Goal: Information Seeking & Learning: Learn about a topic

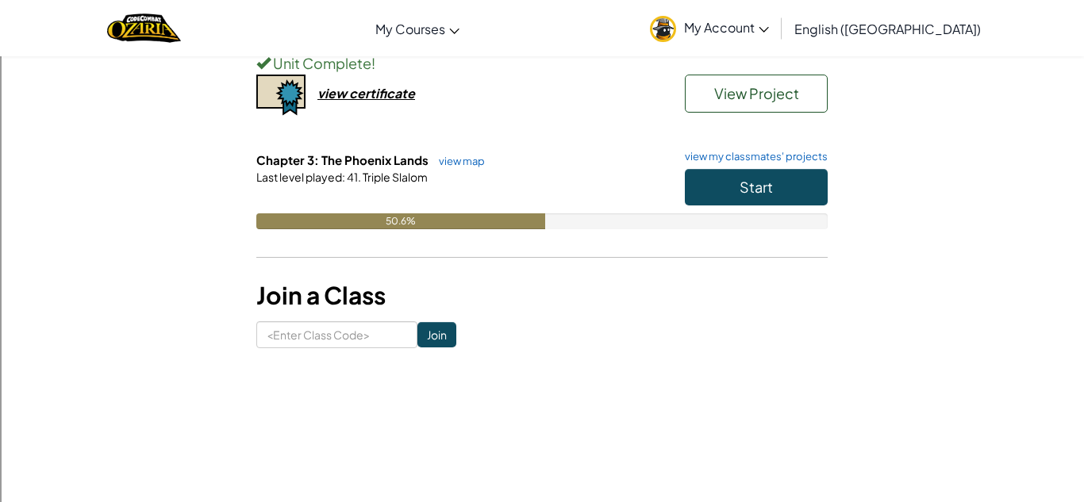
scroll to position [313, 0]
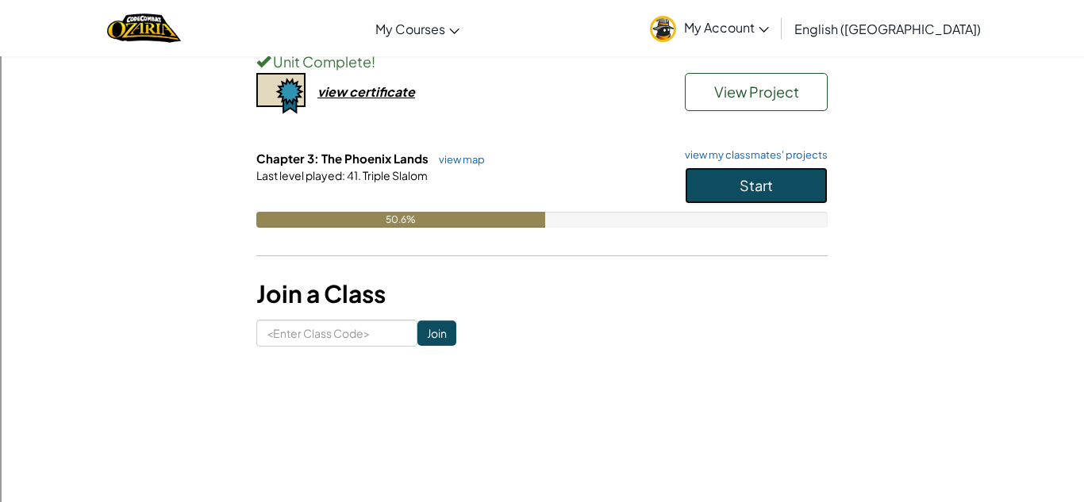
click at [782, 194] on button "Start" at bounding box center [756, 185] width 143 height 36
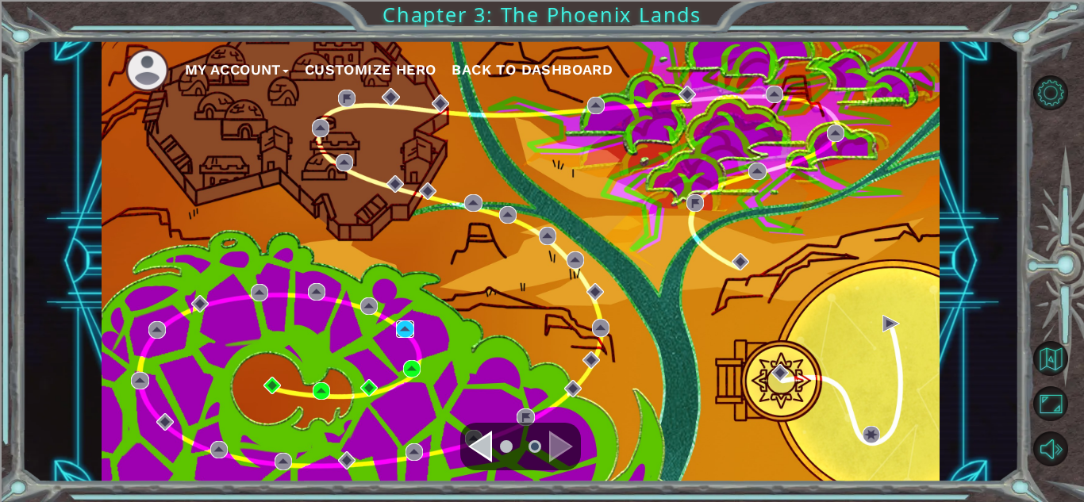
click at [401, 334] on img at bounding box center [404, 329] width 17 height 17
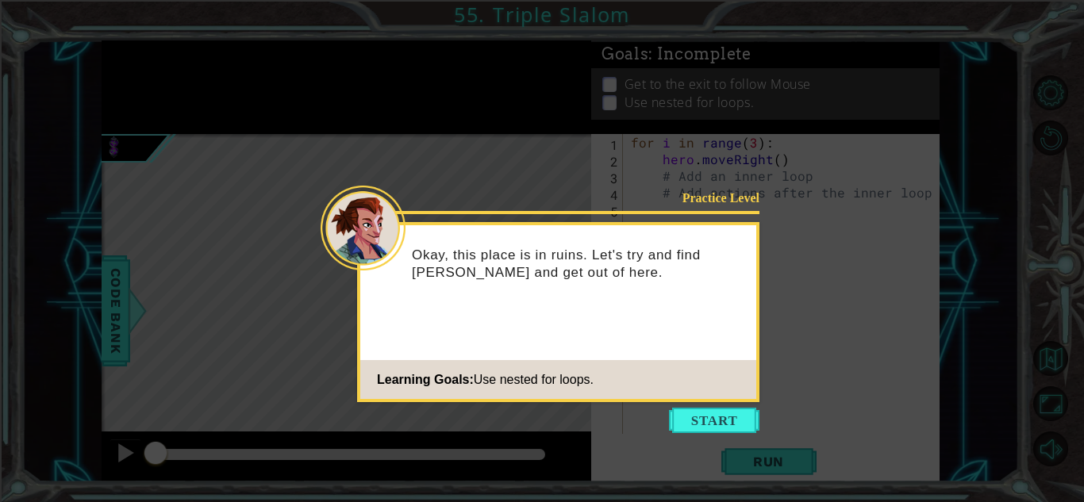
click at [724, 440] on icon at bounding box center [542, 251] width 1084 height 502
click at [722, 422] on button "Start" at bounding box center [714, 420] width 90 height 25
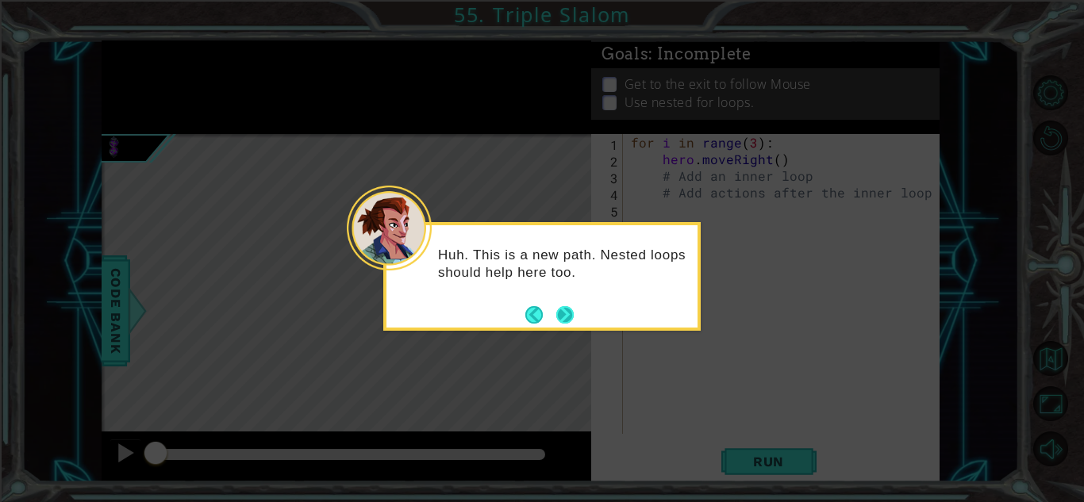
click at [556, 324] on button "Next" at bounding box center [564, 314] width 17 height 17
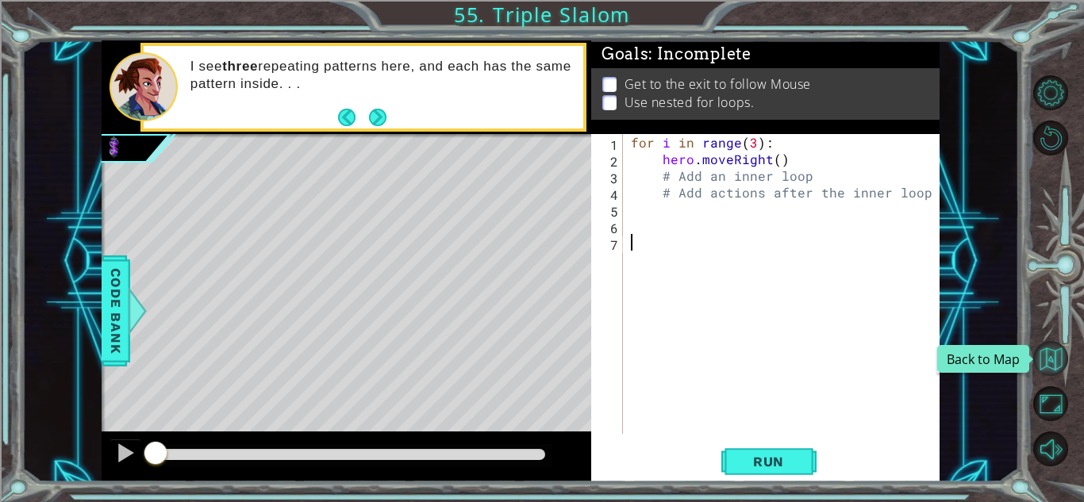
click at [1047, 352] on button "Back to Map" at bounding box center [1050, 358] width 35 height 35
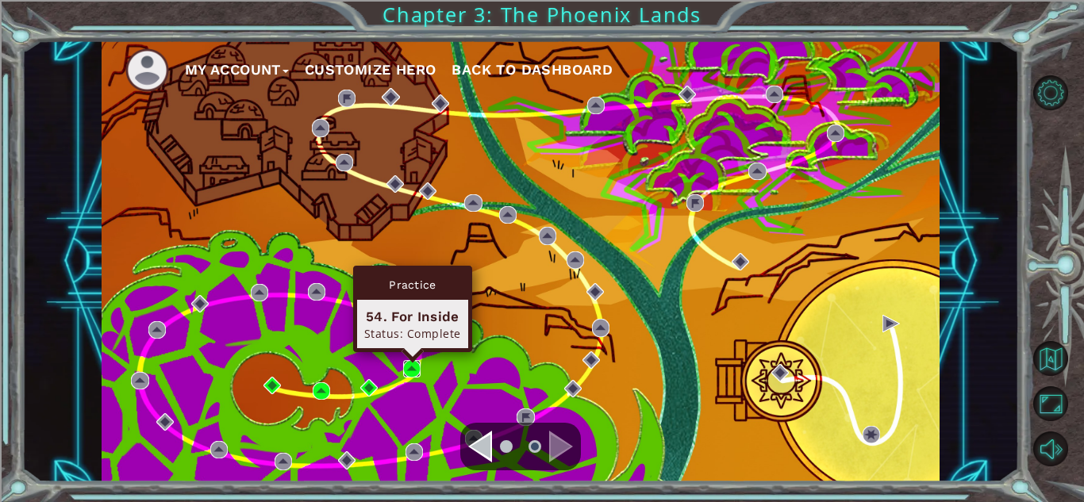
click at [415, 367] on img at bounding box center [411, 368] width 17 height 17
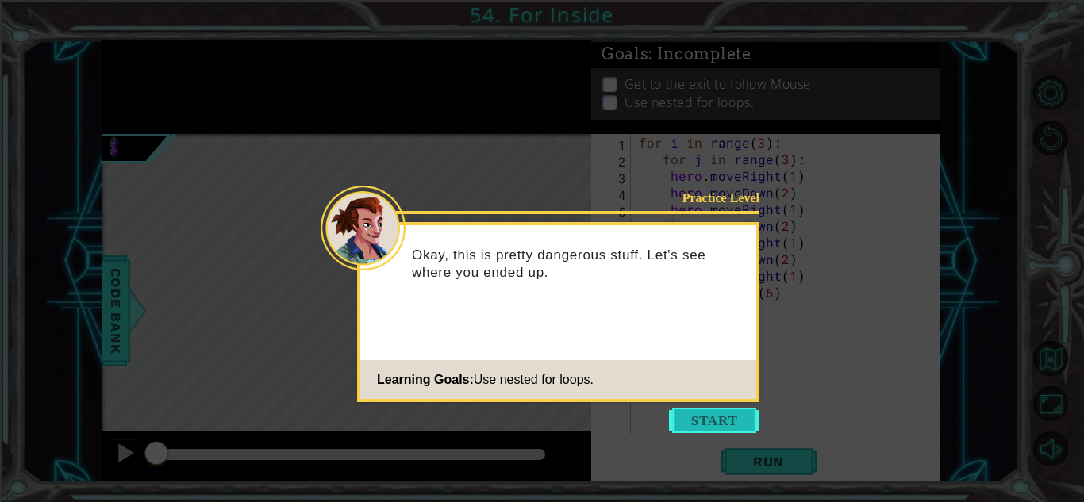
click at [700, 420] on button "Start" at bounding box center [714, 420] width 90 height 25
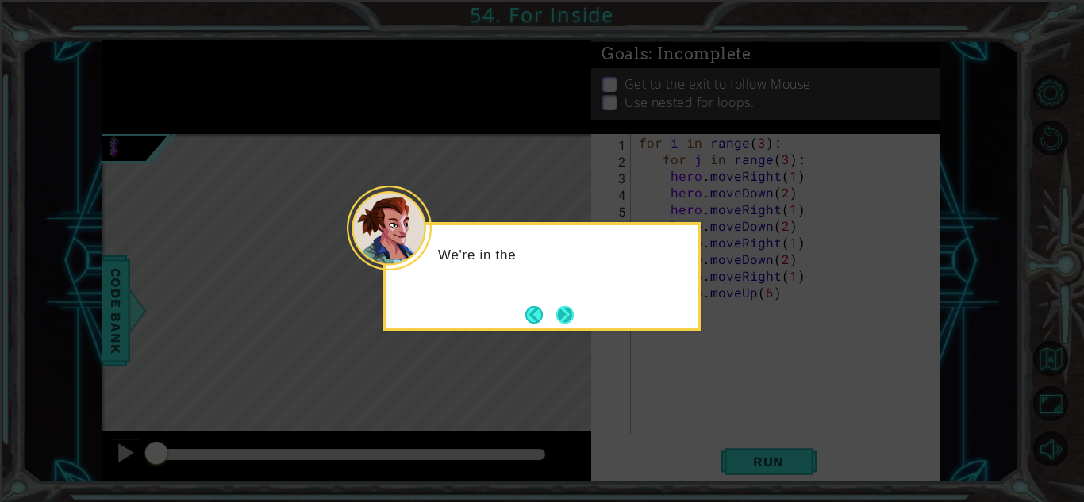
click at [568, 324] on button "Next" at bounding box center [564, 314] width 17 height 17
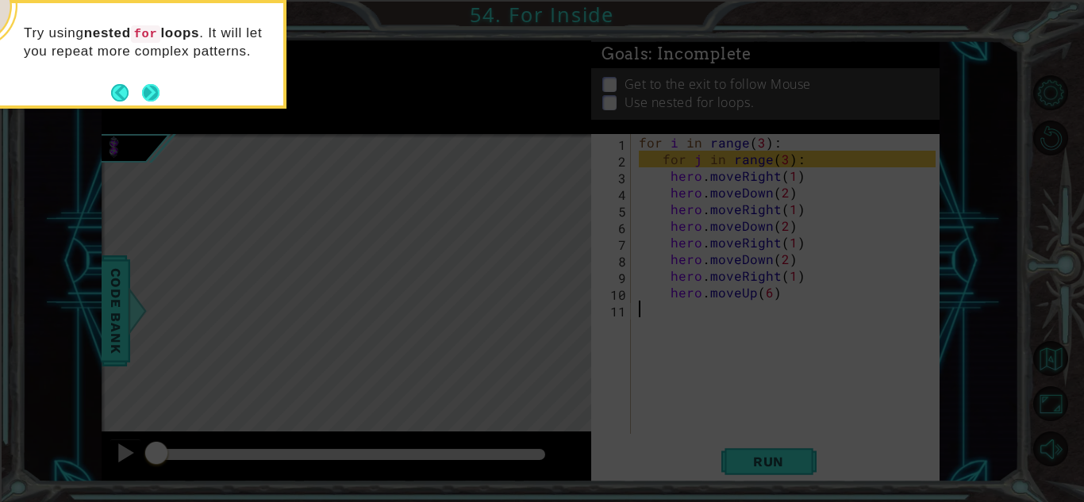
click at [151, 102] on button "Next" at bounding box center [151, 92] width 18 height 18
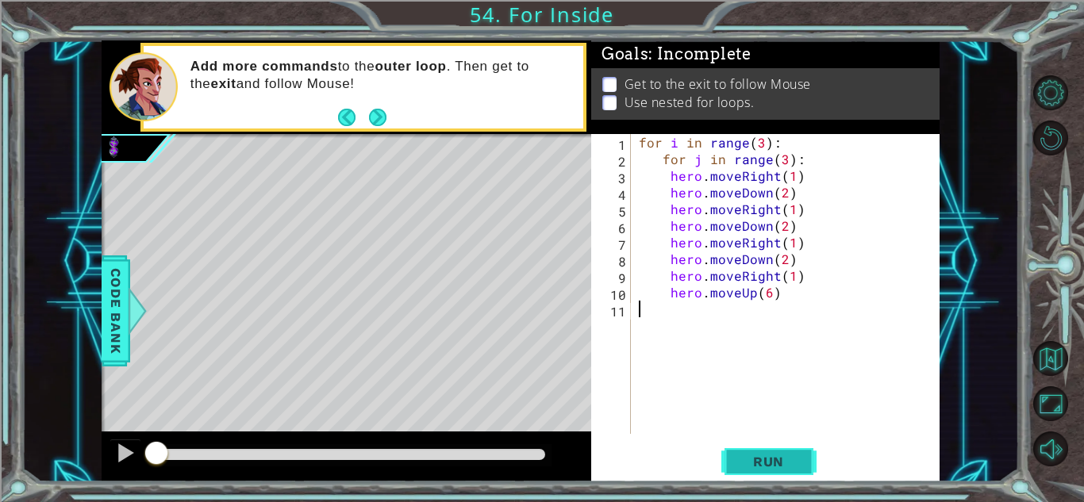
click at [786, 470] on button "Run" at bounding box center [768, 461] width 95 height 35
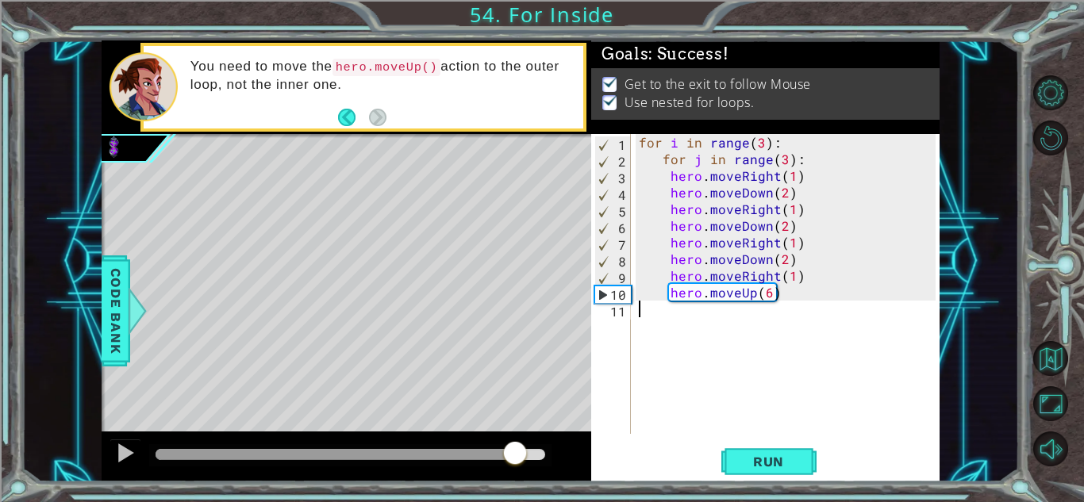
drag, startPoint x: 194, startPoint y: 455, endPoint x: 519, endPoint y: 479, distance: 326.2
click at [519, 479] on div at bounding box center [347, 457] width 490 height 51
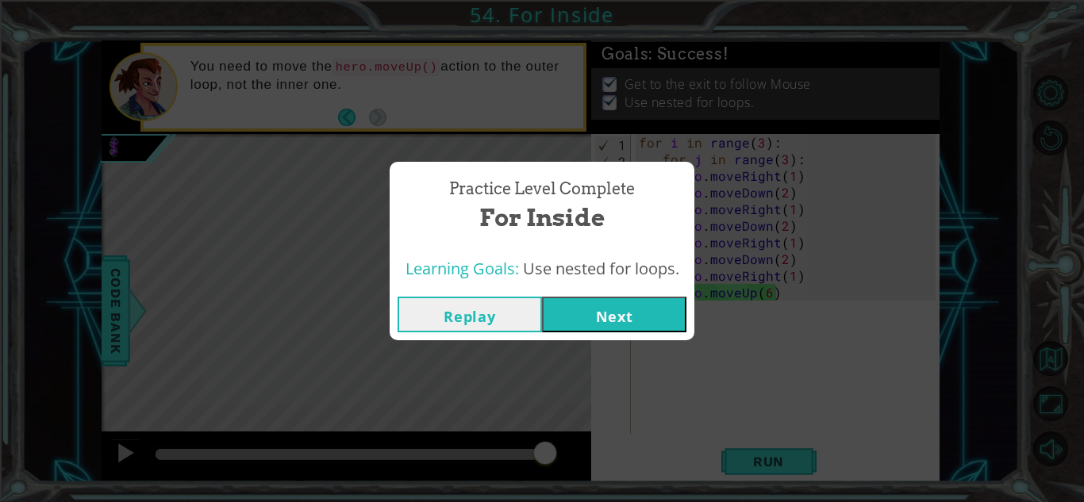
click at [607, 305] on button "Next" at bounding box center [614, 315] width 144 height 36
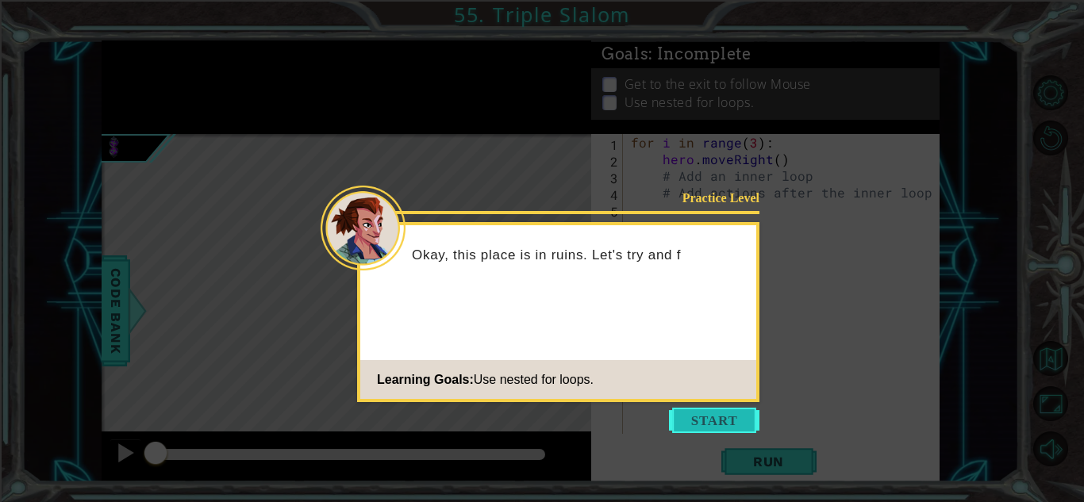
click at [694, 413] on button "Start" at bounding box center [714, 420] width 90 height 25
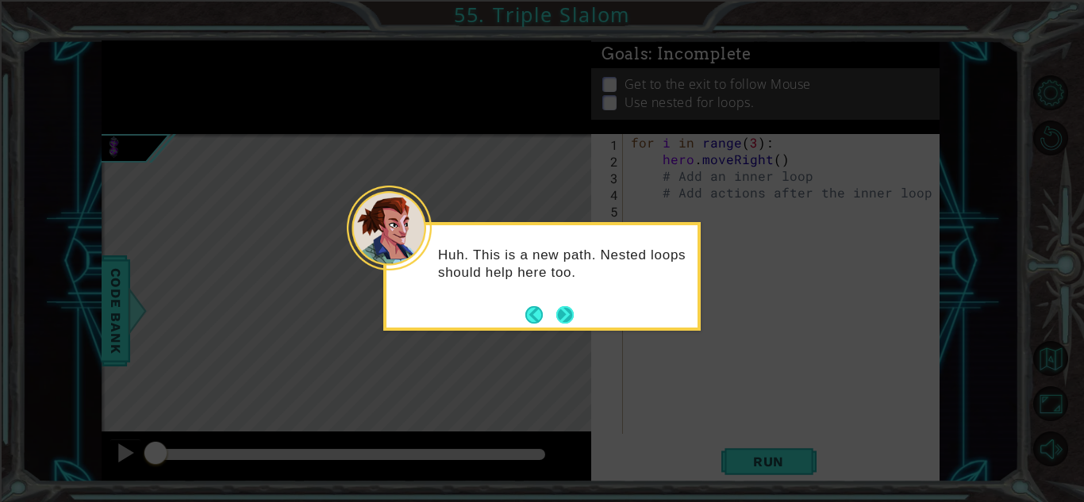
click at [566, 311] on button "Next" at bounding box center [564, 314] width 17 height 17
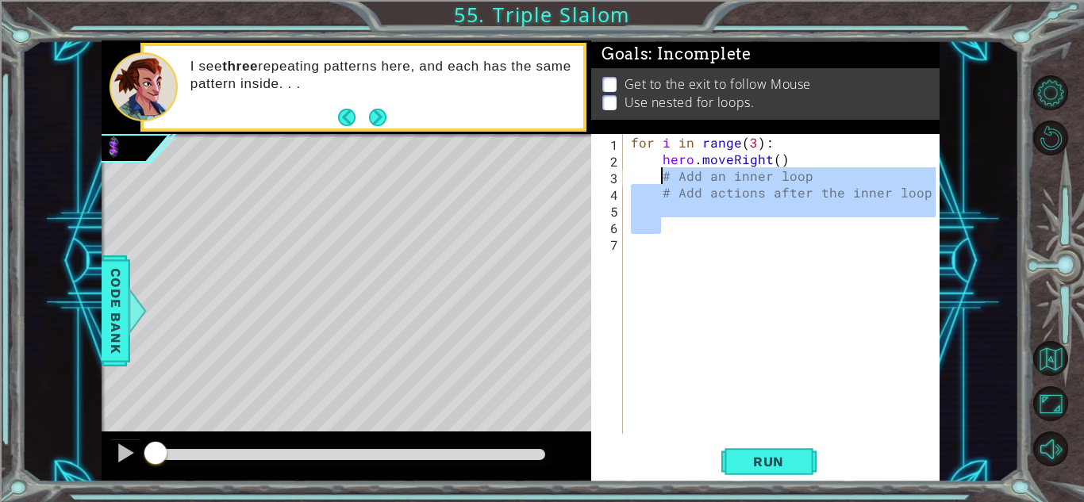
drag, startPoint x: 722, startPoint y: 228, endPoint x: 663, endPoint y: 181, distance: 75.6
click at [663, 181] on div "for i in range ( 3 ) : hero . moveRight ( ) # Add an inner loop # Add actions a…" at bounding box center [786, 300] width 316 height 333
type textarea "# Add an inner loop # Add actions after the inner loop"
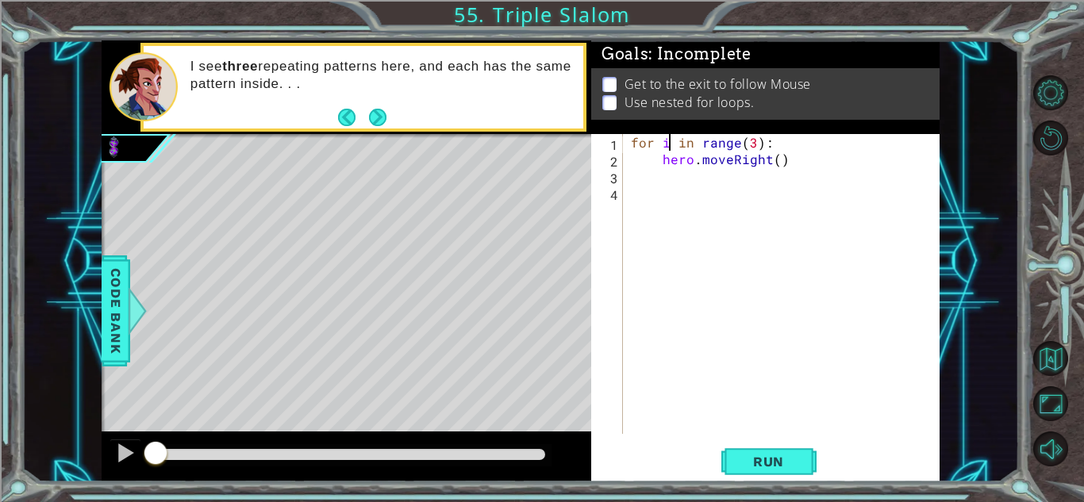
click at [669, 144] on div "for i in range ( 3 ) : hero . moveRight ( )" at bounding box center [786, 300] width 316 height 333
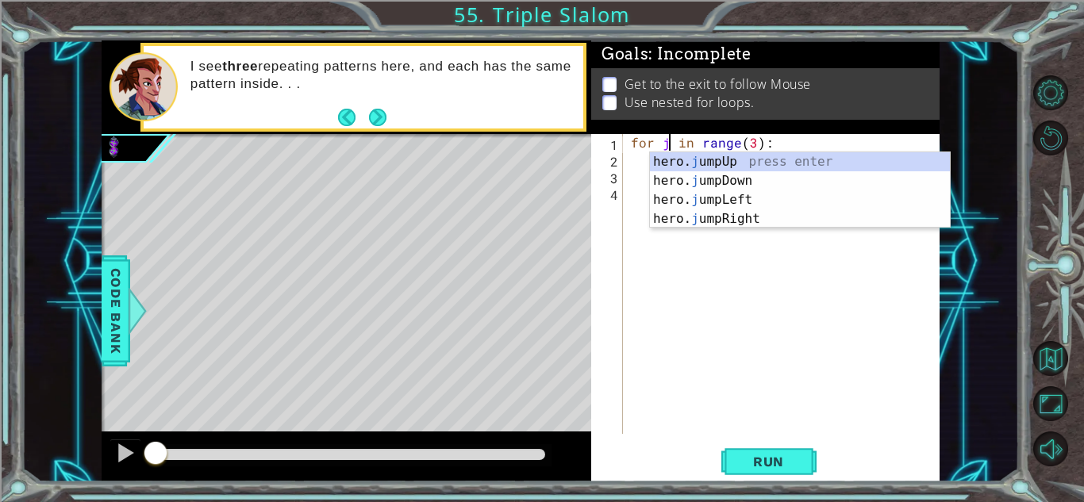
type textarea "for j in range(3):"
click at [735, 271] on div "for j in range ( 3 ) : hero . moveRight ( )" at bounding box center [786, 300] width 316 height 333
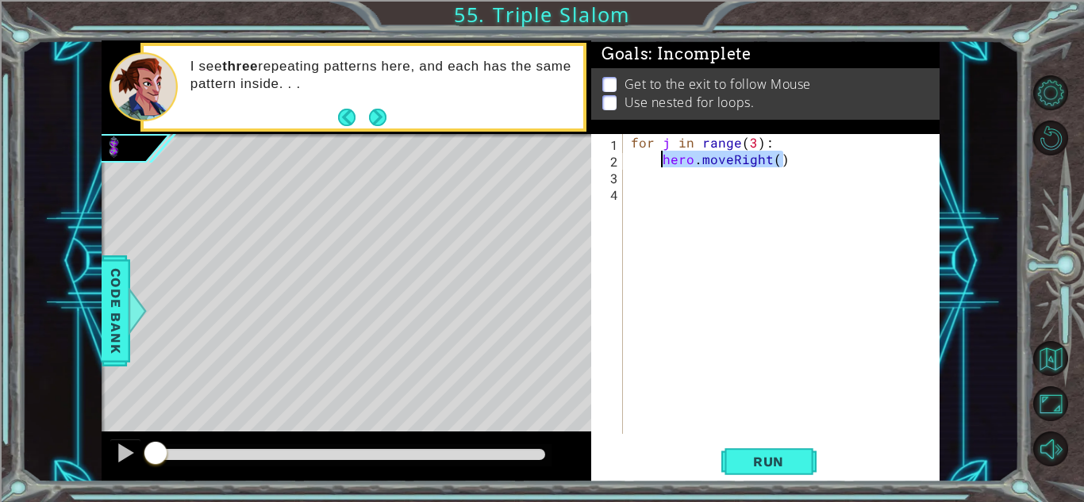
drag, startPoint x: 802, startPoint y: 167, endPoint x: 660, endPoint y: 159, distance: 142.2
click at [660, 159] on div "for j in range ( 3 ) : hero . moveRight ( )" at bounding box center [786, 300] width 316 height 333
type textarea "f"
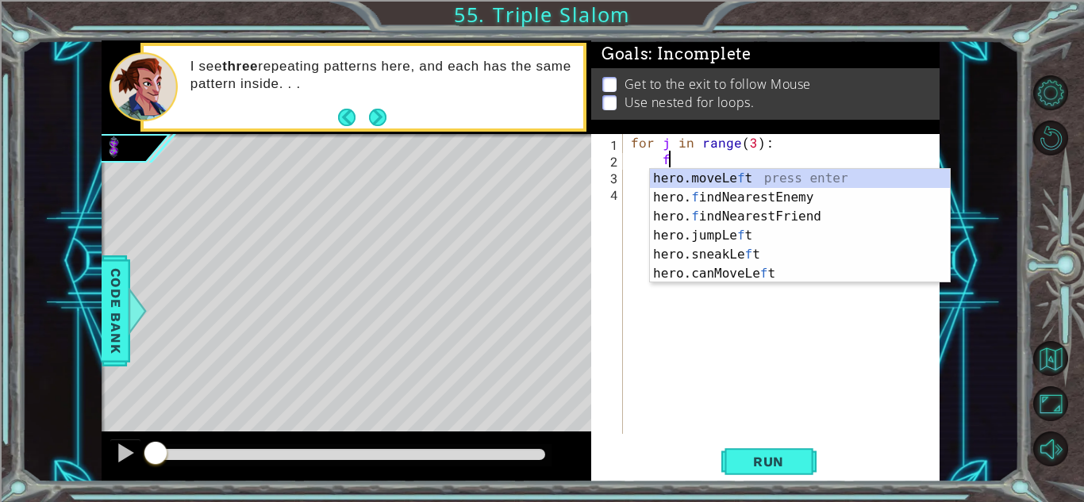
scroll to position [0, 1]
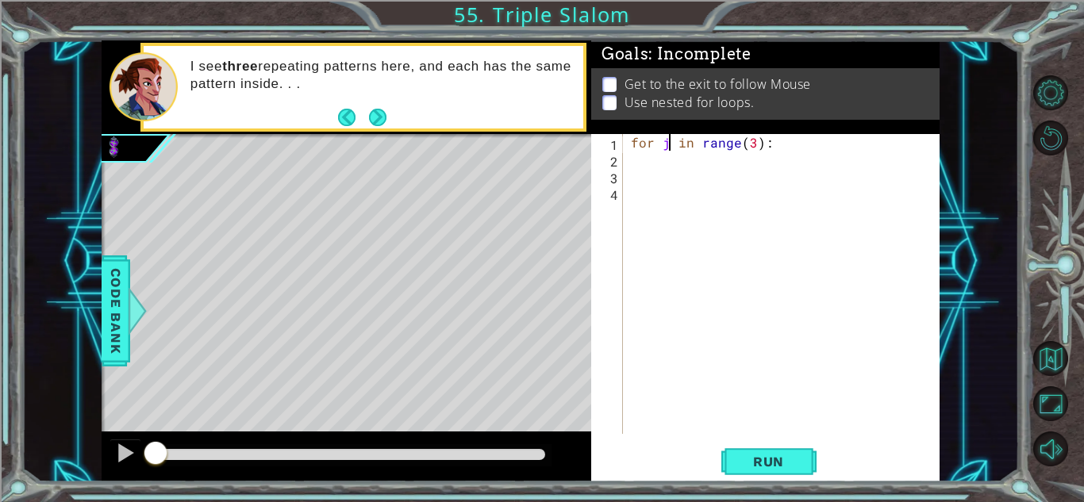
click at [669, 144] on div "for j in range ( 3 ) :" at bounding box center [786, 300] width 316 height 333
type textarea "for i in range(3):"
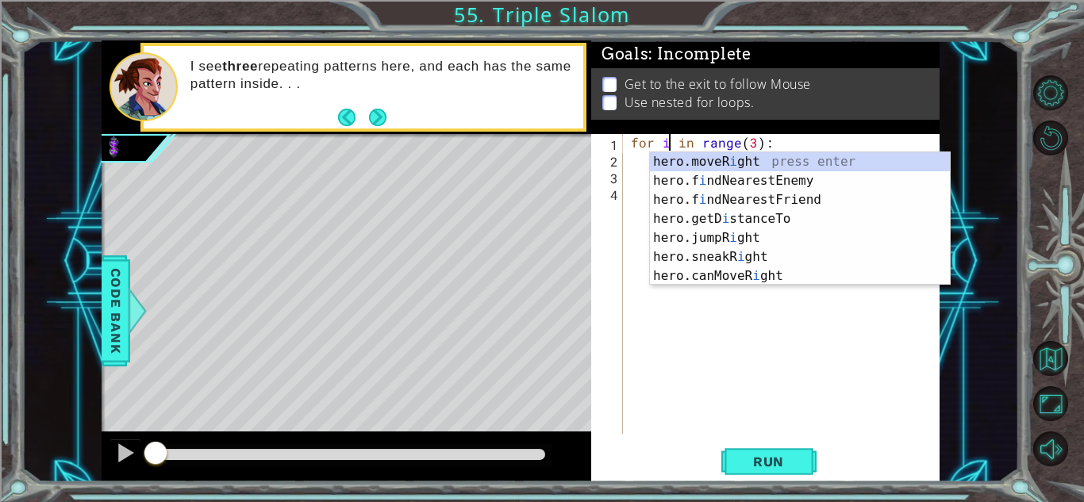
scroll to position [0, 2]
click at [646, 272] on div "for i in range ( 3 ) :" at bounding box center [786, 300] width 316 height 333
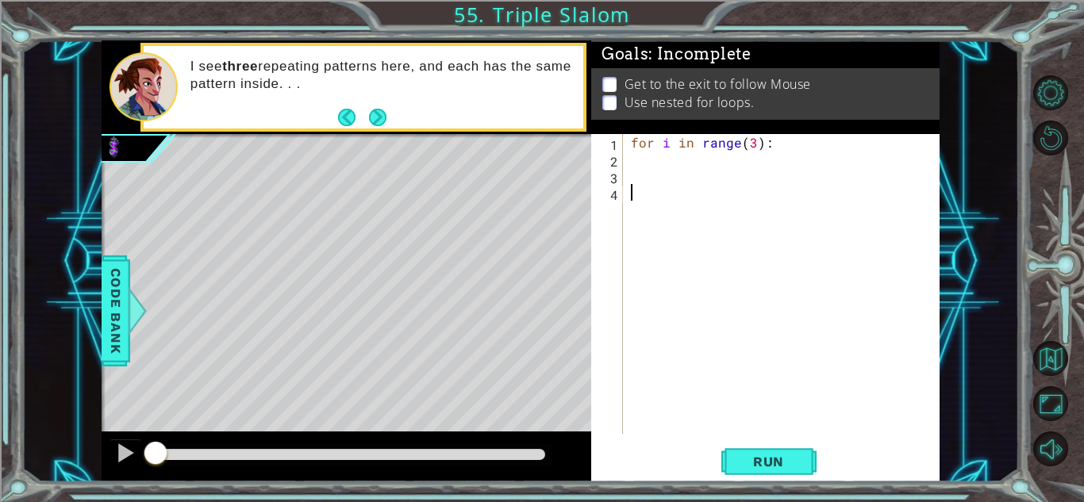
scroll to position [0, 0]
click at [632, 137] on div "for i in range ( 3 ) :" at bounding box center [786, 300] width 316 height 333
type textarea "for i in range(3):"
click at [633, 140] on div "for i in range ( 3 ) :" at bounding box center [786, 300] width 316 height 333
click at [632, 158] on div "for i in range ( 3 ) :" at bounding box center [786, 300] width 316 height 333
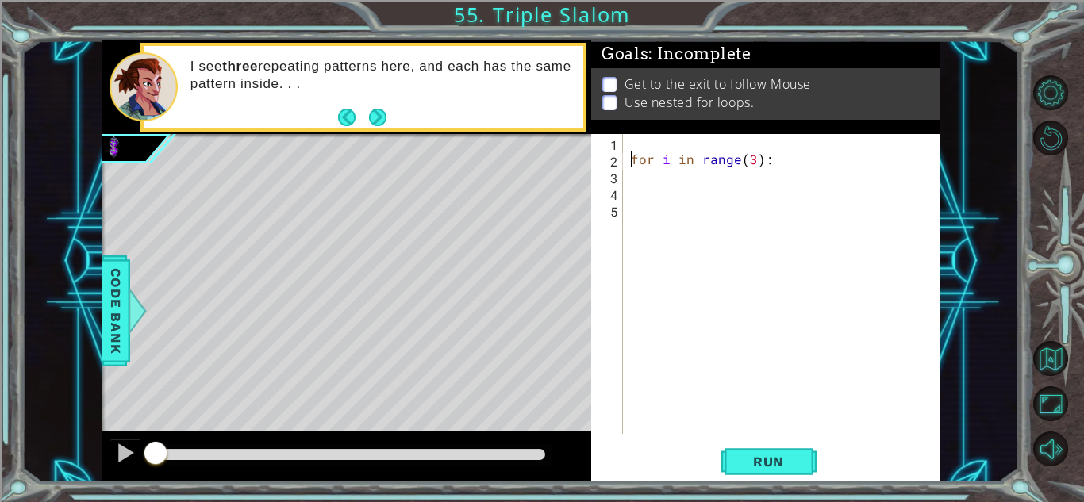
type textarea "for i in range(3):"
click at [633, 143] on div "for i in range ( 3 ) :" at bounding box center [786, 300] width 316 height 333
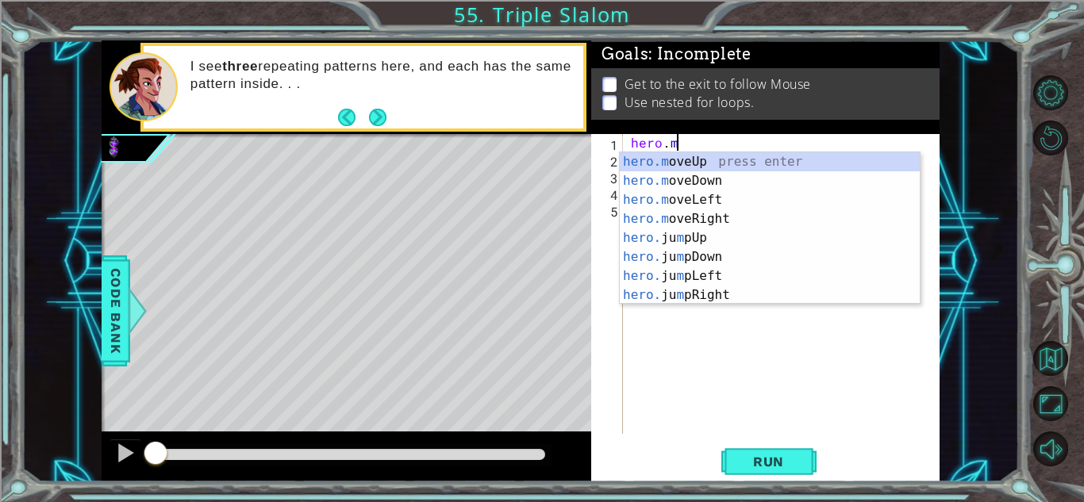
scroll to position [0, 2]
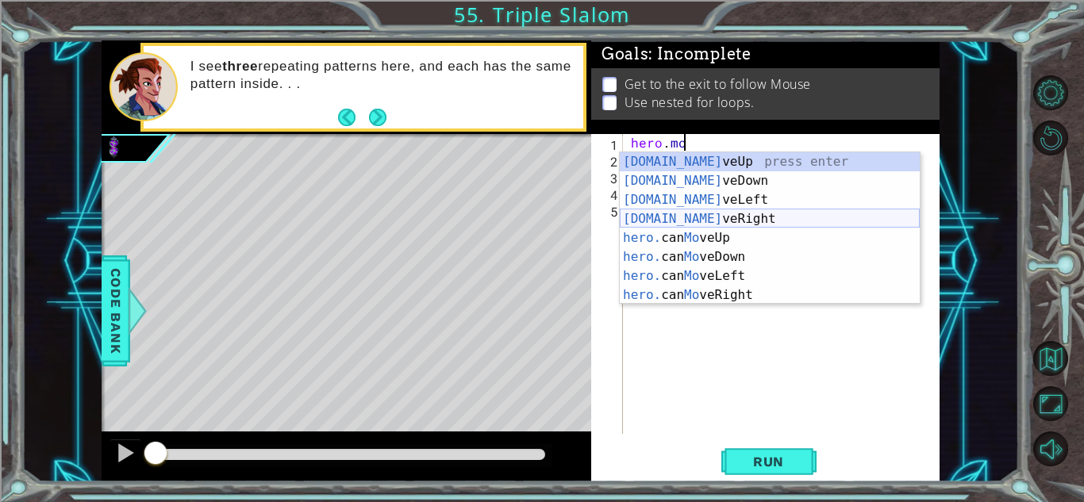
click at [693, 214] on div "hero.mo veUp press enter hero.mo veDown press enter hero.mo veLeft press enter …" at bounding box center [770, 247] width 300 height 190
type textarea "hero.moveRight(1)"
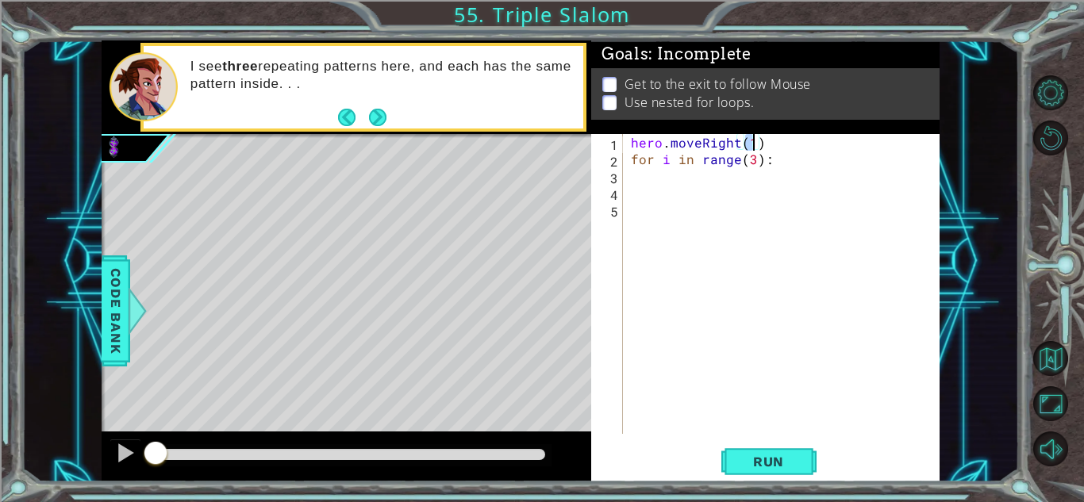
click at [658, 182] on div "hero . moveRight ( 1 ) for i in range ( 3 ) :" at bounding box center [786, 300] width 316 height 333
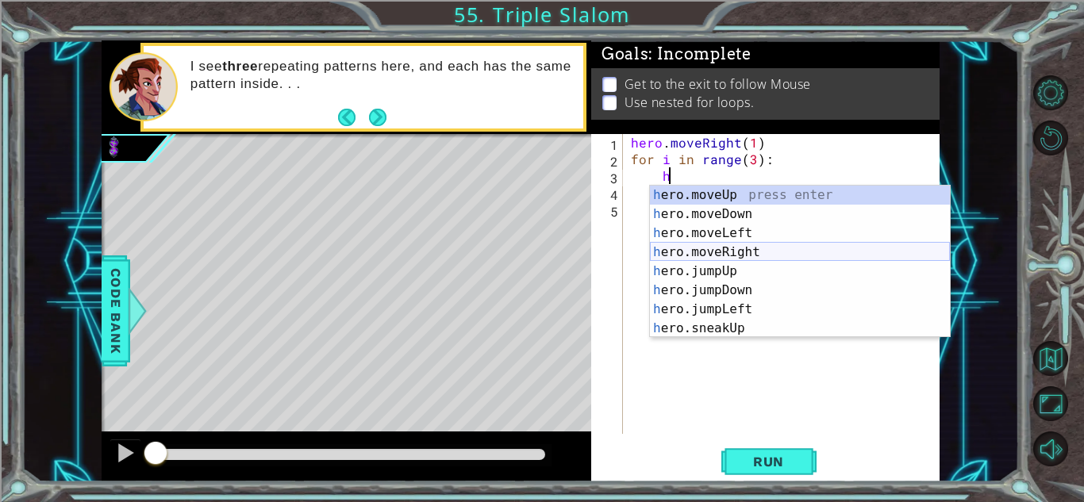
click at [758, 255] on div "h ero.moveUp press enter h ero.moveDown press enter h ero.moveLeft press enter …" at bounding box center [800, 281] width 300 height 190
type textarea "hero.moveRight(1)"
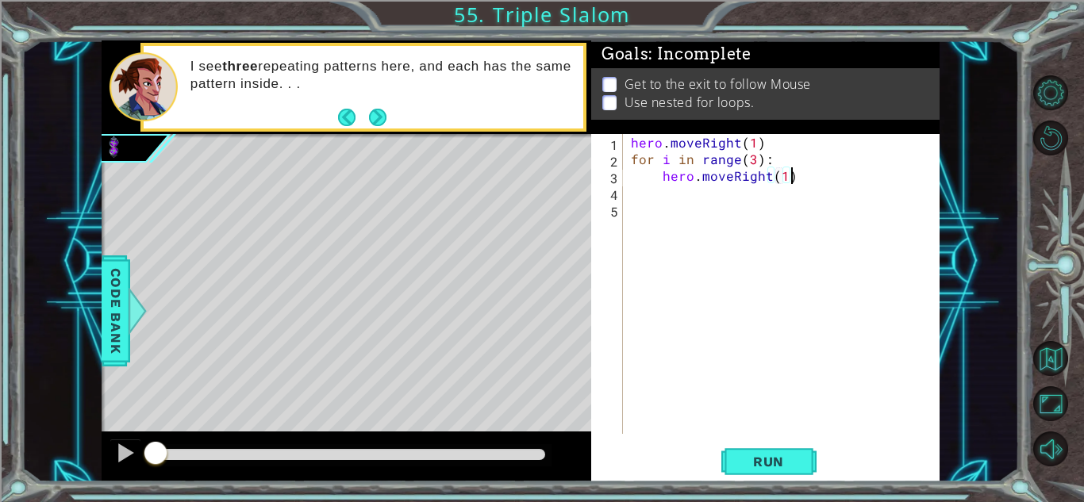
click at [803, 183] on div "hero . moveRight ( 1 ) for i in range ( 3 ) : hero . moveRight ( 1 )" at bounding box center [786, 300] width 316 height 333
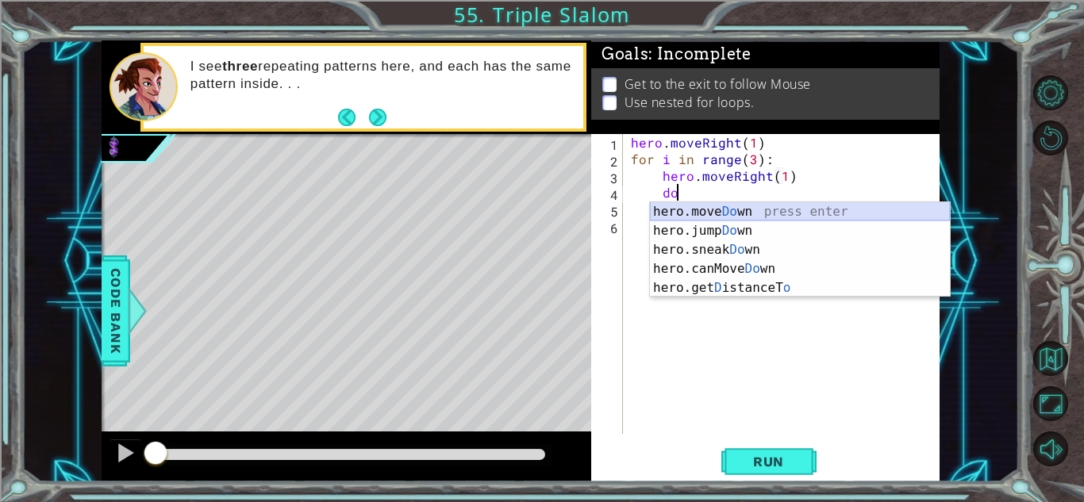
click at [885, 209] on div "hero.move Do wn press enter hero.jump Do wn press enter hero.sneak Do wn press …" at bounding box center [800, 268] width 300 height 133
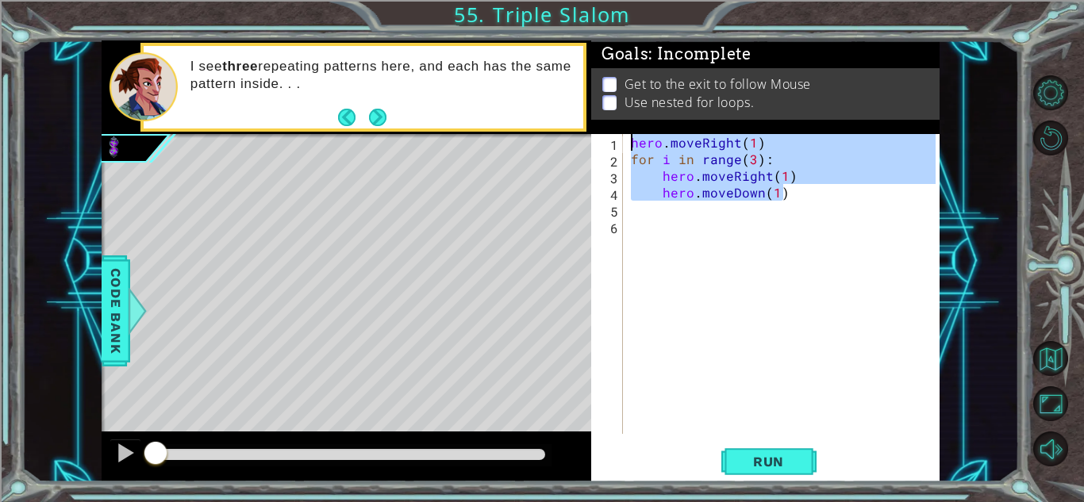
drag, startPoint x: 812, startPoint y: 188, endPoint x: 425, endPoint y: -69, distance: 464.1
click at [425, 0] on html "1 ההההההההההההההההההההההההההההההההההההההההההההההההההההההההההההההההההההההההההההה…" at bounding box center [542, 311] width 1084 height 623
type textarea "hero.moveRight(1) for i in range(3):"
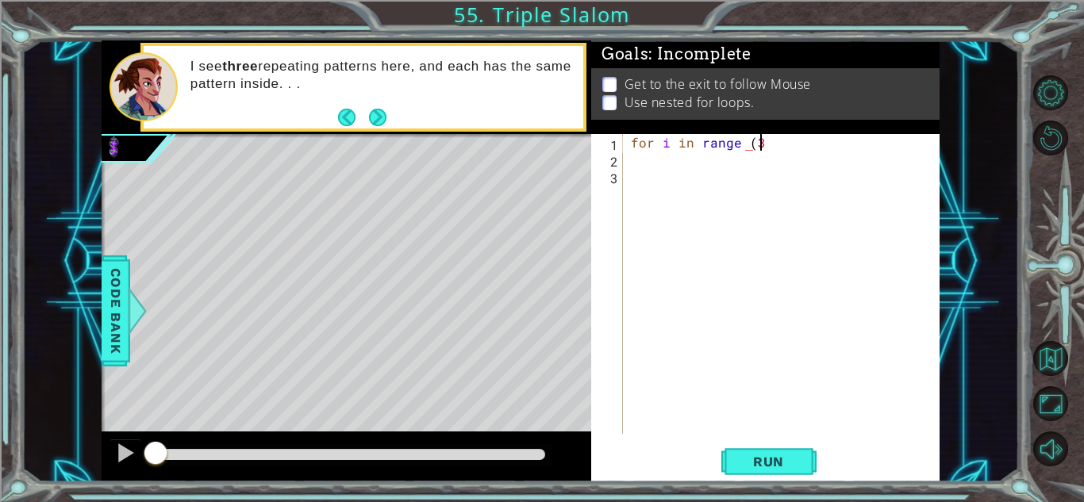
scroll to position [0, 7]
type textarea "for i in range (3):"
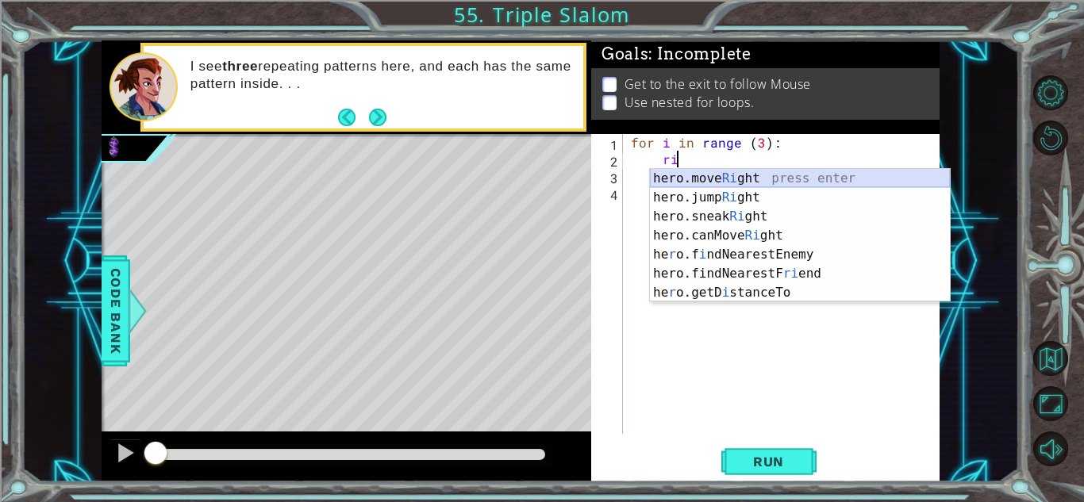
click at [690, 186] on div "hero.move Ri ght press enter hero.jump Ri ght press enter hero.sneak Ri ght pre…" at bounding box center [800, 254] width 300 height 171
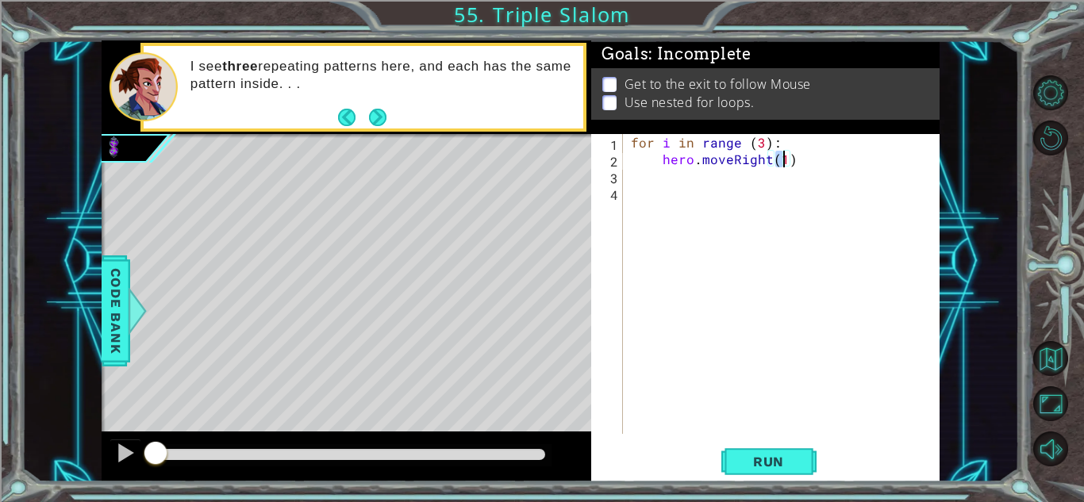
type textarea "hero.moveRight(2)"
click at [811, 165] on div "for i in range ( 3 ) : hero . moveRight ( 2 )" at bounding box center [786, 300] width 316 height 333
type textarea "for j in range (3):"
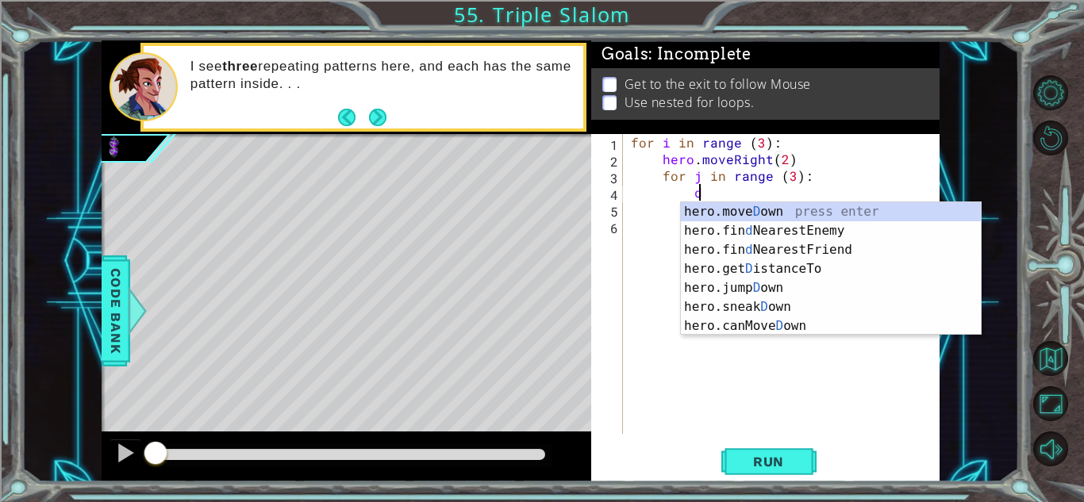
scroll to position [0, 4]
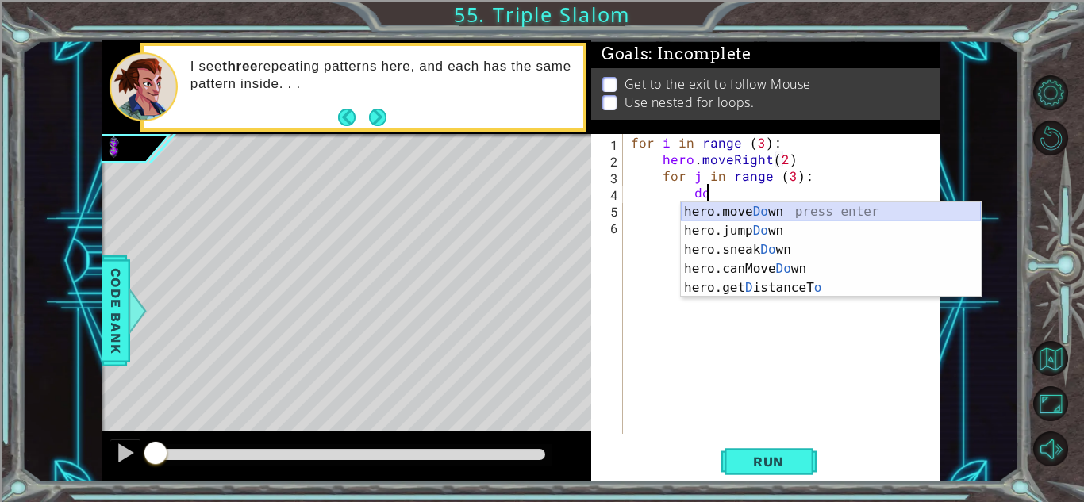
click at [835, 206] on div "hero.move Do wn press enter hero.jump Do wn press enter hero.sneak Do wn press …" at bounding box center [831, 268] width 300 height 133
type textarea "hero.moveDown(1)"
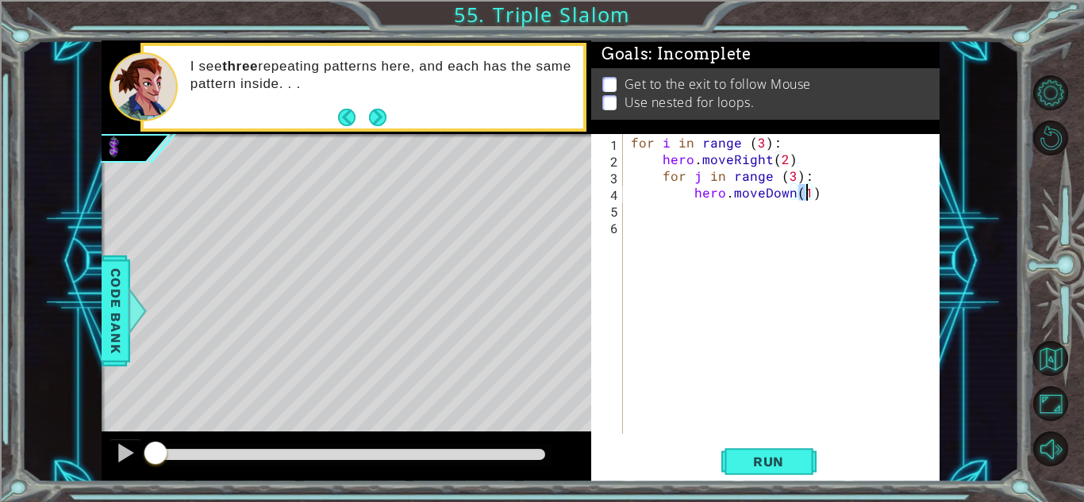
click at [833, 198] on div "for i in range ( 3 ) : hero . moveRight ( 2 ) for j in range ( 3 ) : hero . mov…" at bounding box center [786, 300] width 316 height 333
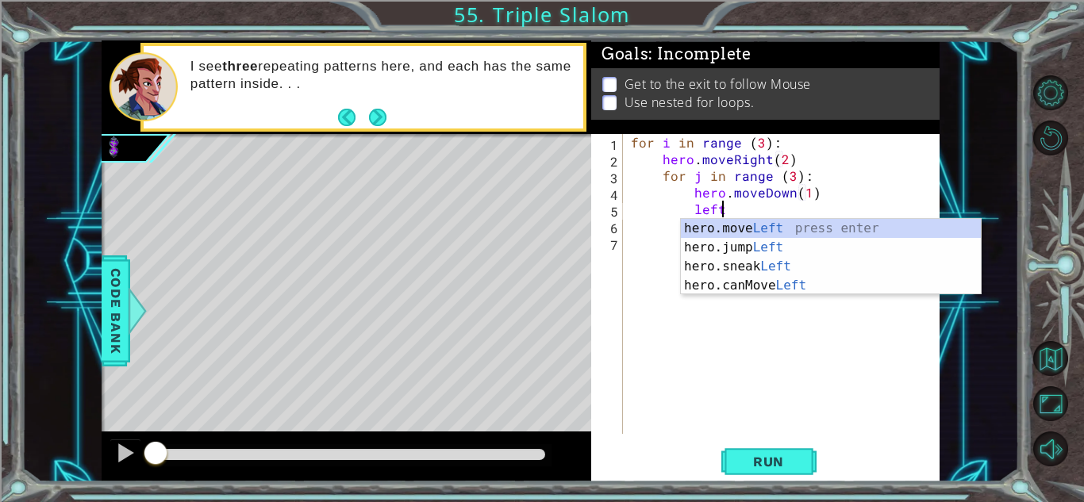
scroll to position [0, 5]
click at [865, 221] on div "hero.move Left press enter hero.jump Left press enter hero.sneak Left press ent…" at bounding box center [831, 276] width 300 height 114
type textarea "hero.moveLeft(1)"
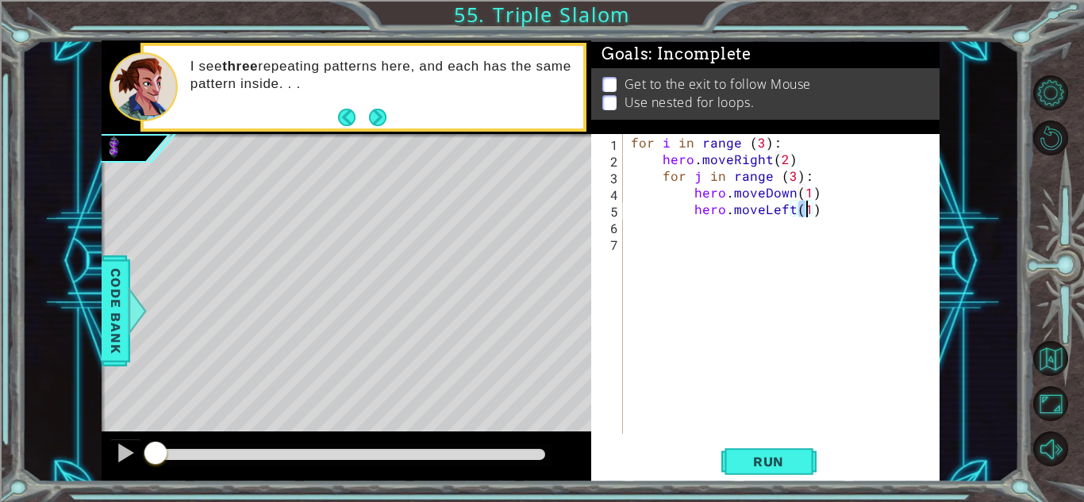
click at [861, 213] on div "for i in range ( 3 ) : hero . moveRight ( 2 ) for j in range ( 3 ) : hero . mov…" at bounding box center [786, 300] width 316 height 333
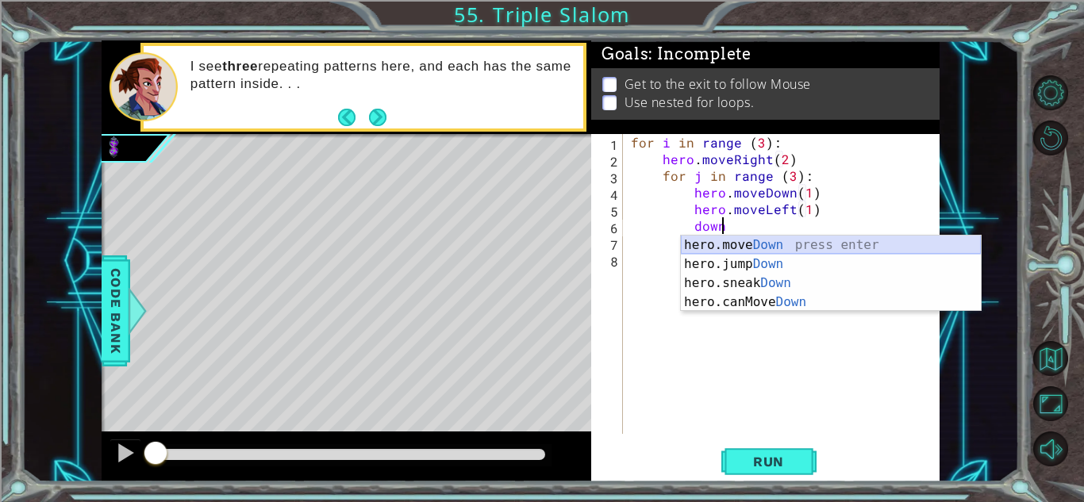
click at [874, 240] on div "hero.move Down press enter hero.jump Down press enter hero.sneak Down press ent…" at bounding box center [831, 293] width 300 height 114
type textarea "hero.moveDown(1)"
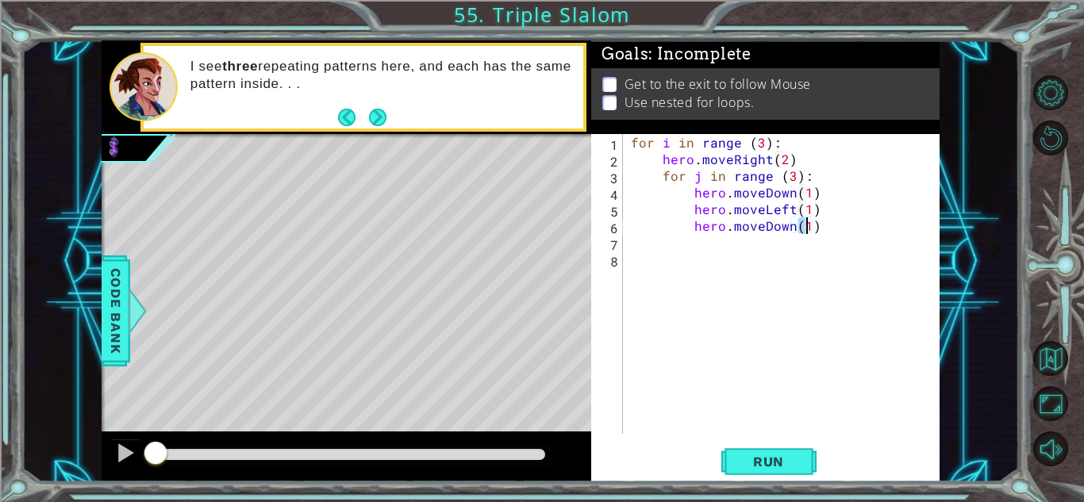
click at [862, 233] on div "for i in range ( 3 ) : hero . moveRight ( 2 ) for j in range ( 3 ) : hero . mov…" at bounding box center [786, 300] width 316 height 333
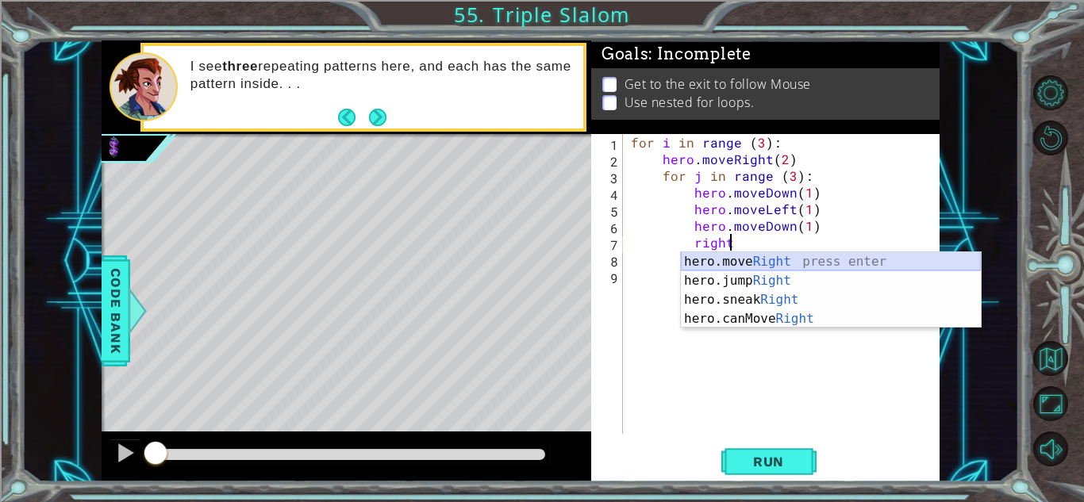
click at [863, 263] on div "hero.move Right press enter hero.jump Right press enter hero.sneak Right press …" at bounding box center [831, 309] width 300 height 114
type textarea "hero.moveRight(1)"
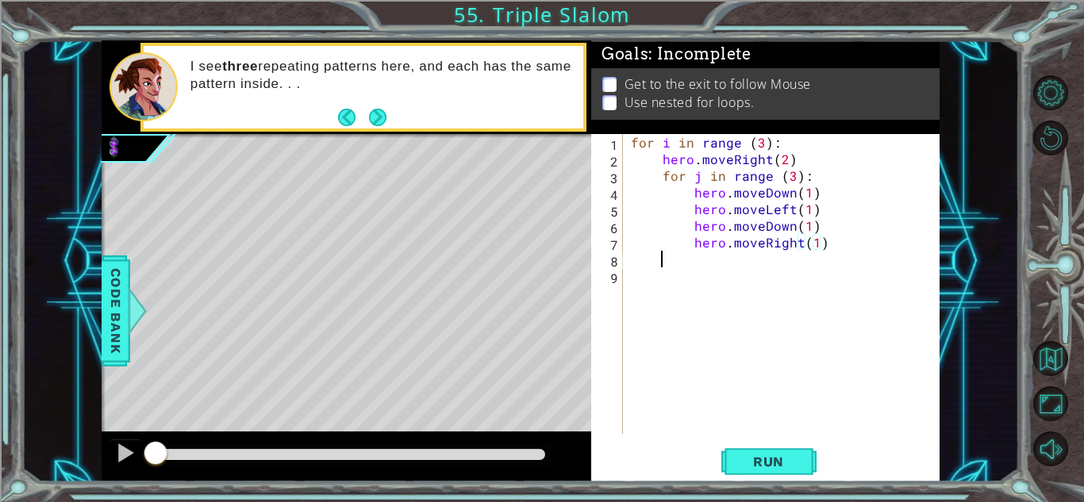
click at [864, 252] on div "for i in range ( 3 ) : hero . moveRight ( 2 ) for j in range ( 3 ) : hero . mov…" at bounding box center [786, 300] width 316 height 333
click at [827, 241] on div "for i in range ( 3 ) : hero . moveRight ( 2 ) for j in range ( 3 ) : hero . mov…" at bounding box center [786, 300] width 316 height 333
type textarea "hero.moveRight(1)"
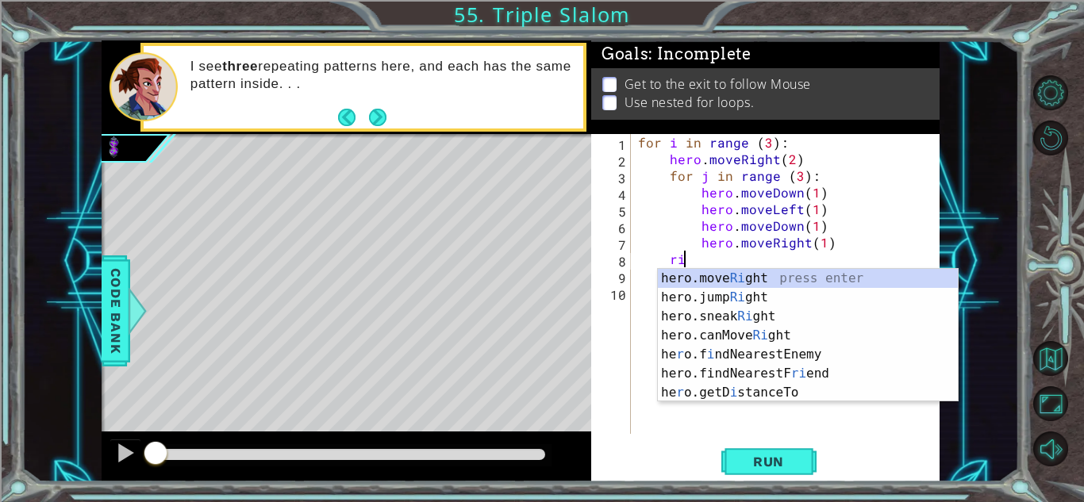
scroll to position [0, 2]
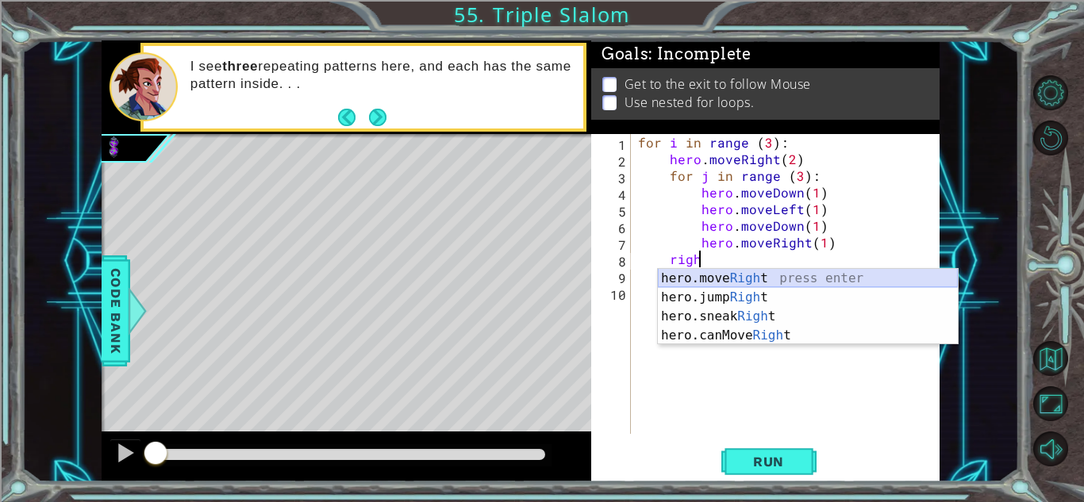
click at [850, 277] on div "hero.move Righ t press enter hero.jump Righ t press enter hero.sneak Righ t pre…" at bounding box center [808, 326] width 300 height 114
type textarea "hero.moveRight(1)"
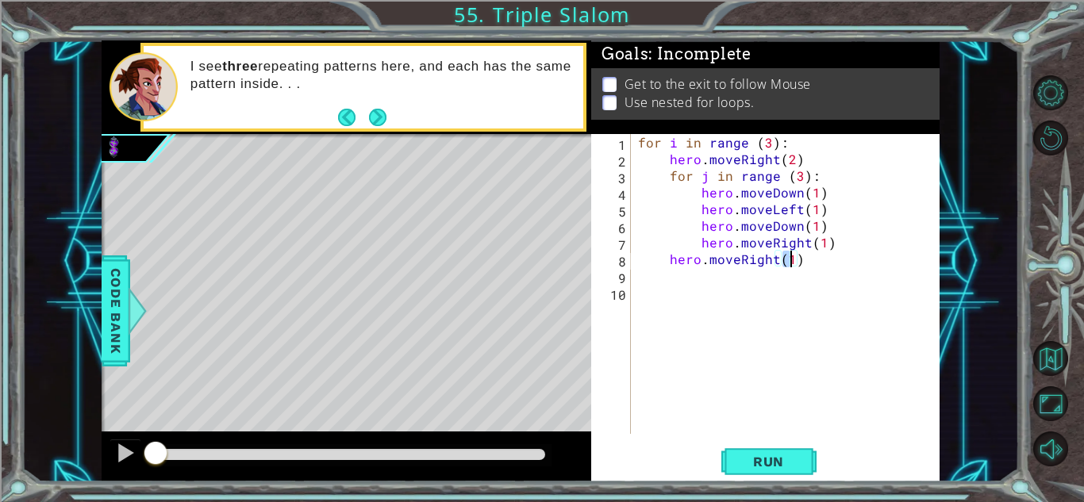
click at [833, 263] on div "for i in range ( 3 ) : hero . moveRight ( 2 ) for j in range ( 3 ) : hero . mov…" at bounding box center [789, 300] width 309 height 333
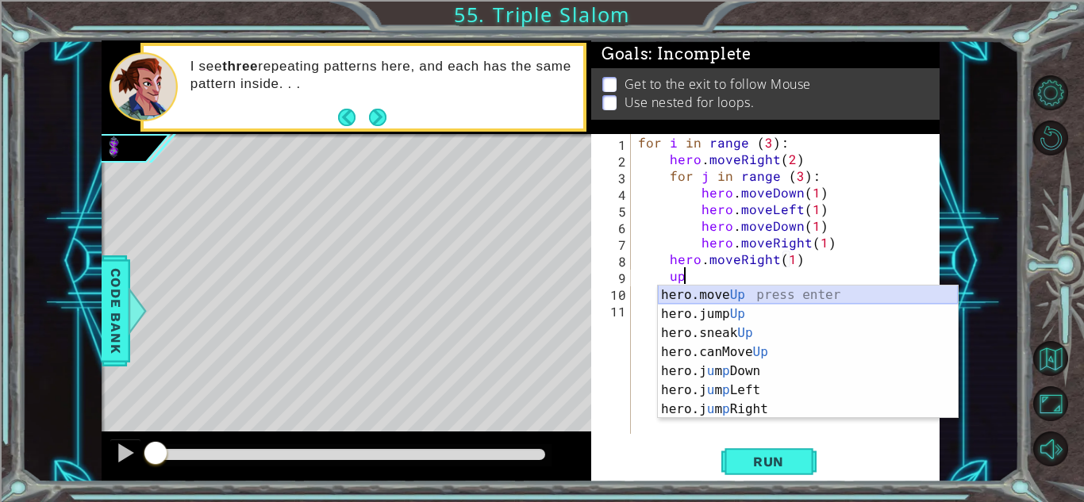
click at [856, 295] on div "hero.move Up press enter hero.jump Up press enter hero.sneak Up press enter her…" at bounding box center [808, 371] width 300 height 171
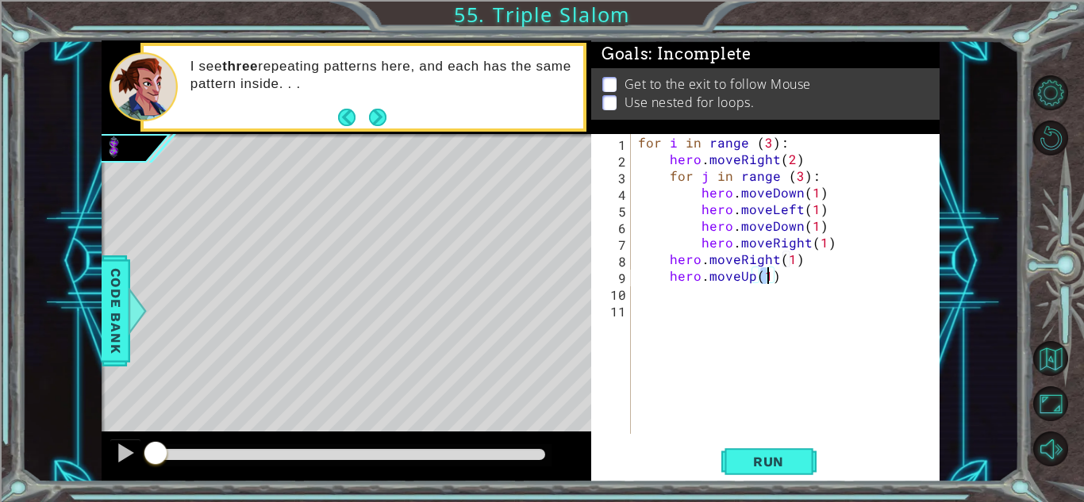
scroll to position [0, 7]
type textarea "hero.moveUp(6)"
click at [785, 459] on span "Run" at bounding box center [768, 462] width 63 height 16
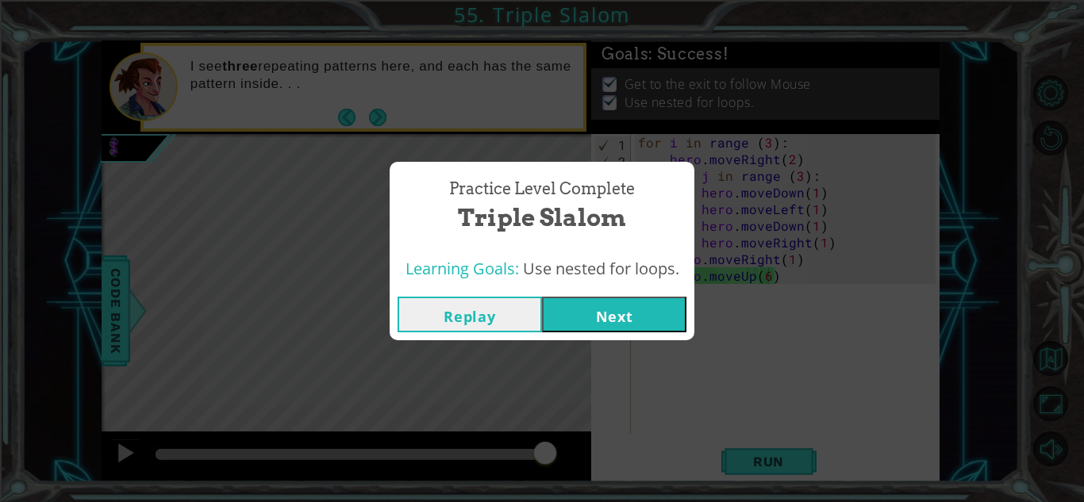
drag, startPoint x: 170, startPoint y: 451, endPoint x: 568, endPoint y: 456, distance: 398.3
click at [568, 456] on body "1 ההההההההההההההההההההההההההההההההההההההההההההההההההההההההההההההההההההההההההההה…" at bounding box center [542, 251] width 1084 height 502
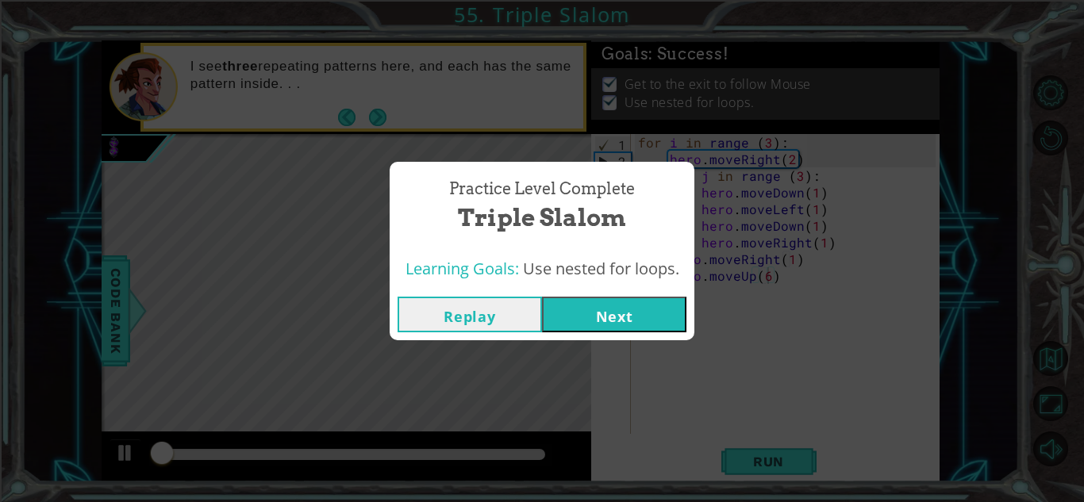
click at [617, 318] on button "Next" at bounding box center [614, 315] width 144 height 36
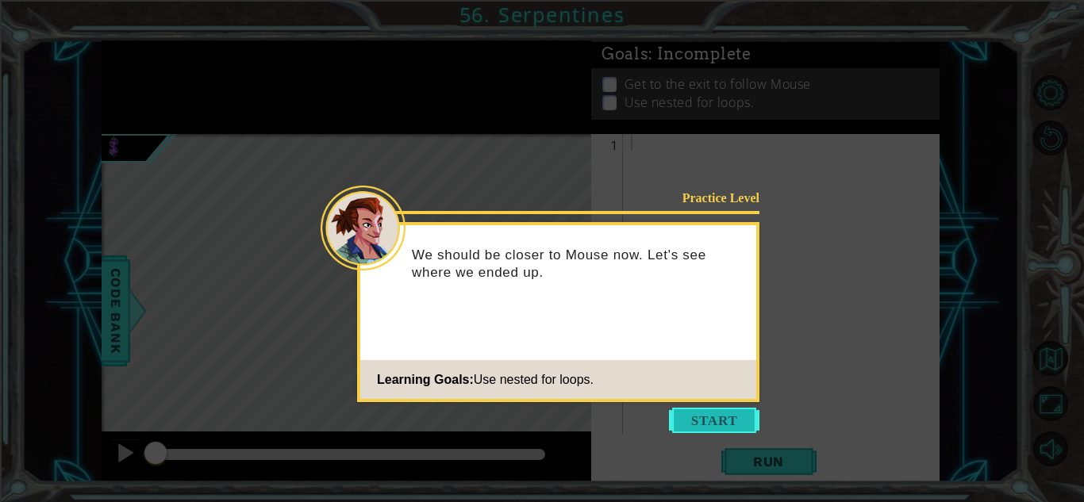
click at [685, 417] on button "Start" at bounding box center [714, 420] width 90 height 25
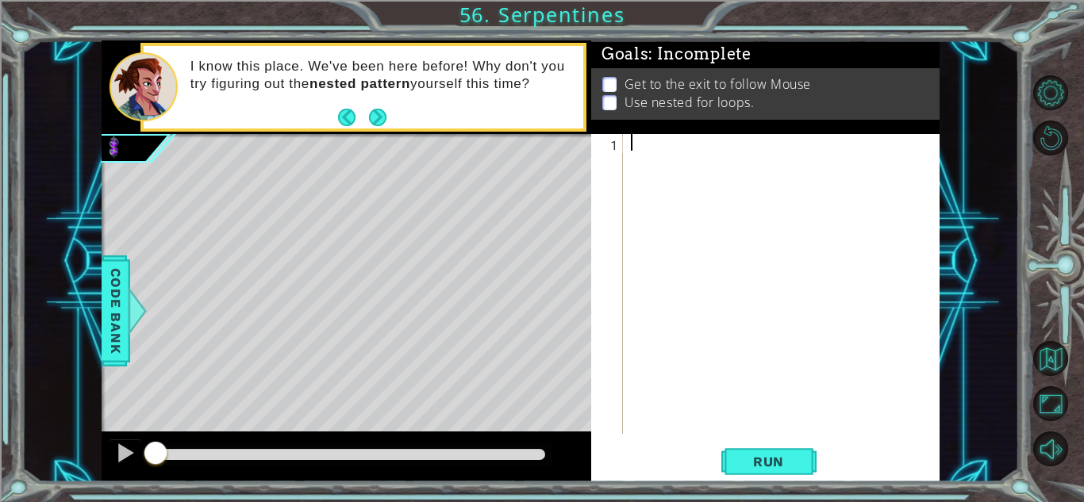
click at [631, 148] on div at bounding box center [786, 300] width 316 height 333
